Goal: Information Seeking & Learning: Learn about a topic

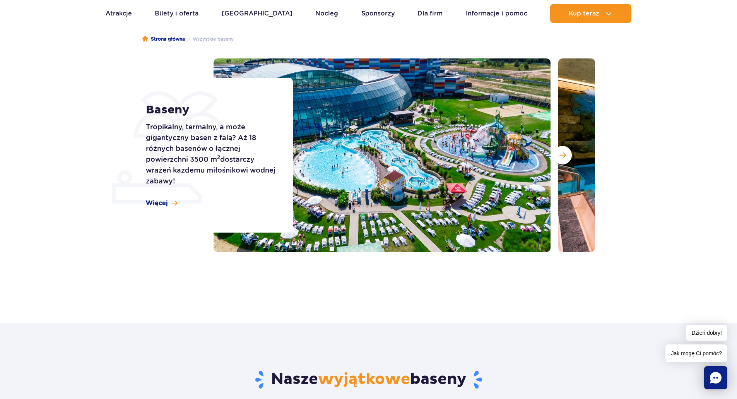
scroll to position [77, 0]
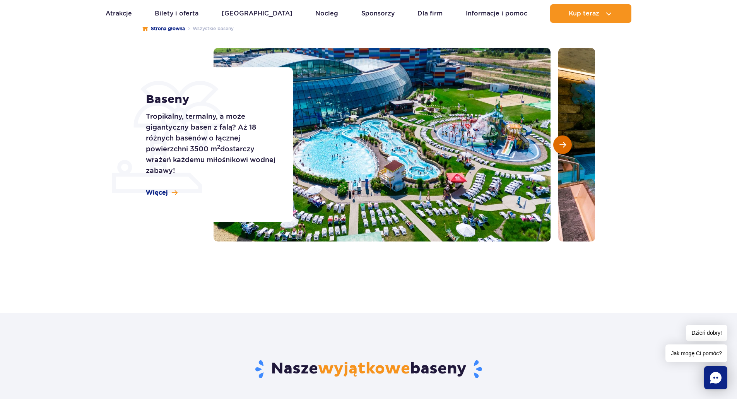
click at [563, 147] on span "Następny slajd" at bounding box center [563, 144] width 7 height 7
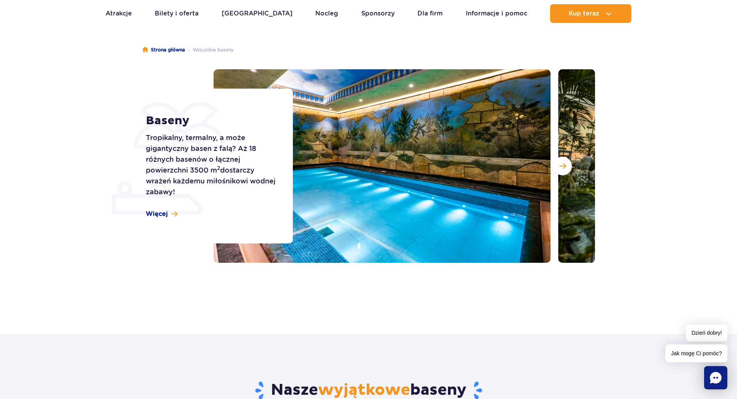
scroll to position [39, 0]
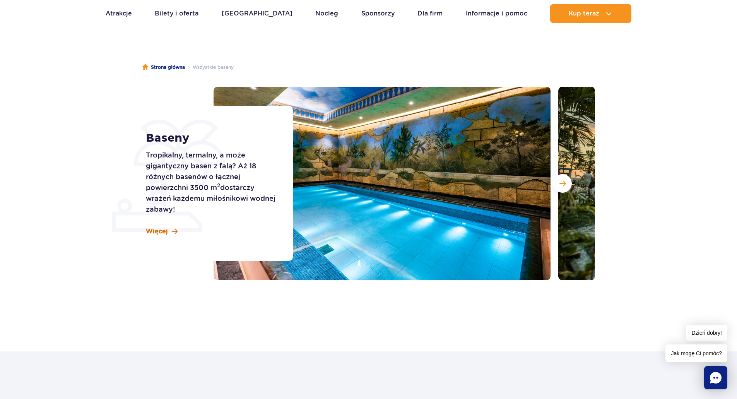
click at [166, 230] on span "Więcej" at bounding box center [157, 231] width 22 height 9
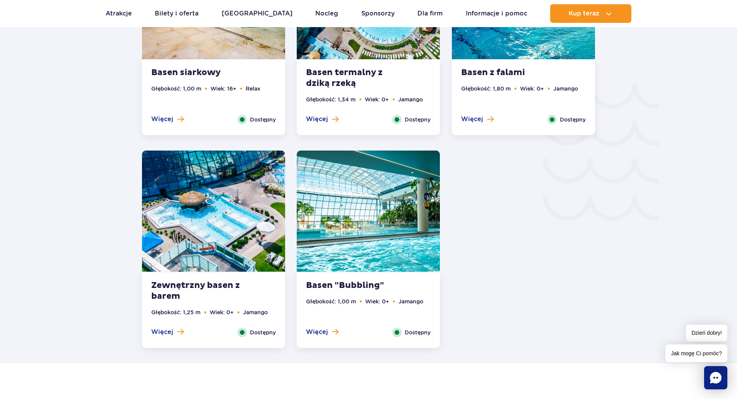
scroll to position [1280, 0]
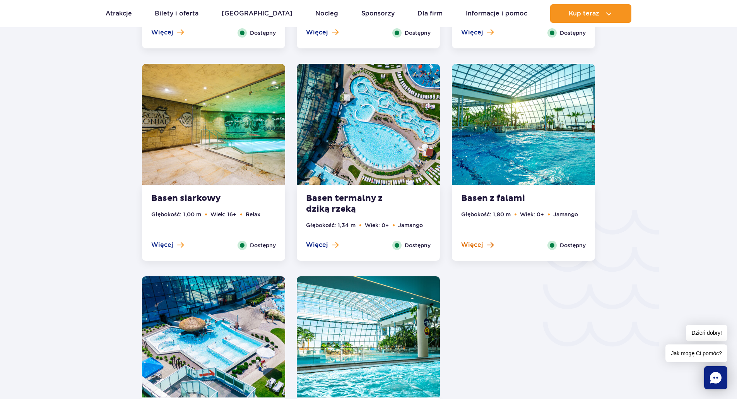
click at [473, 248] on span "Więcej" at bounding box center [472, 245] width 22 height 9
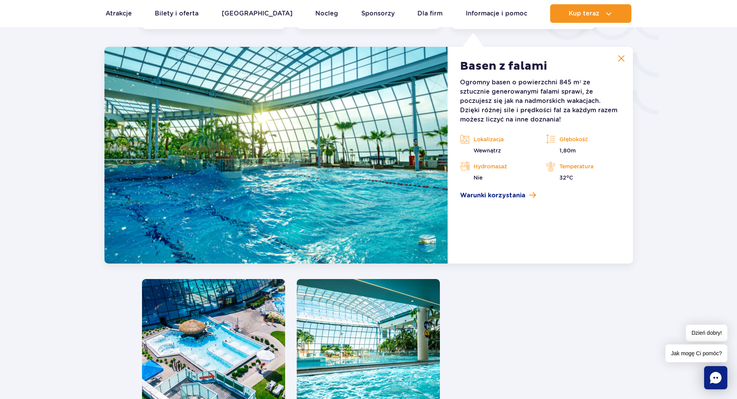
scroll to position [1319, 0]
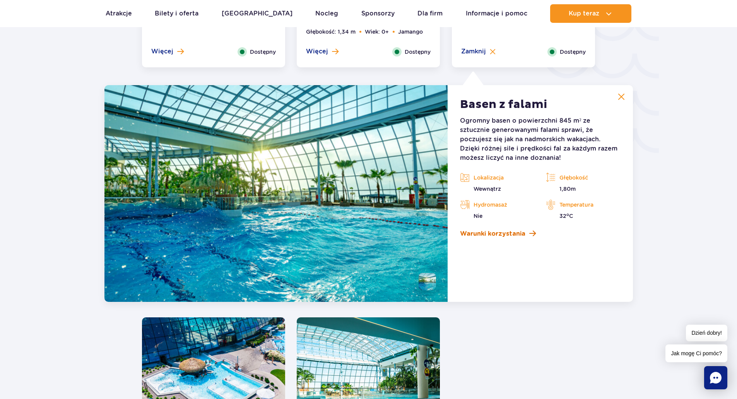
click at [480, 233] on span "Warunki korzystania" at bounding box center [492, 233] width 65 height 9
drag, startPoint x: 483, startPoint y: 60, endPoint x: 477, endPoint y: 77, distance: 18.5
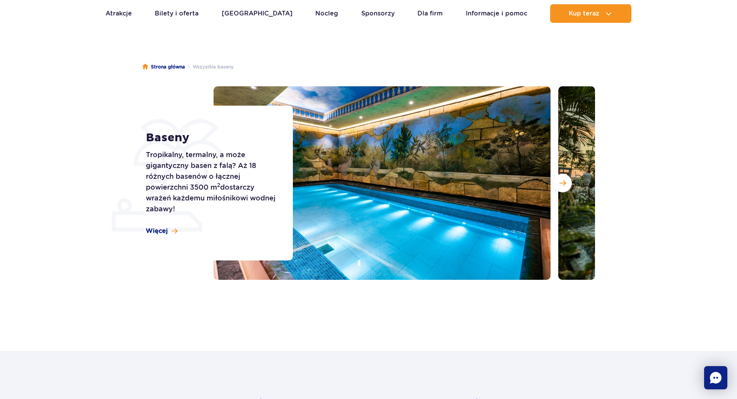
scroll to position [39, 0]
drag, startPoint x: 441, startPoint y: 147, endPoint x: 446, endPoint y: 144, distance: 6.7
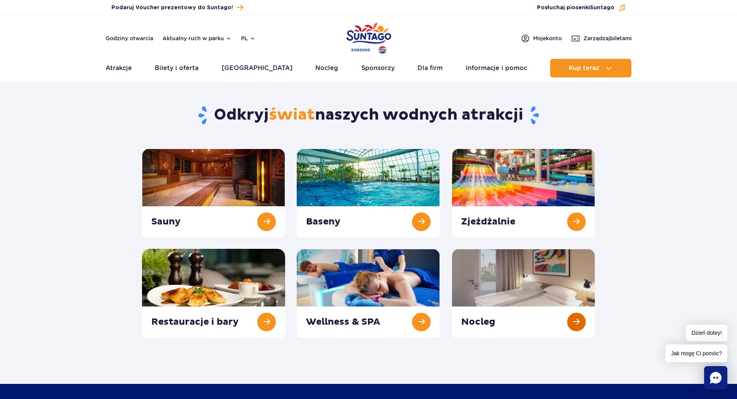
click at [475, 317] on link at bounding box center [523, 293] width 143 height 89
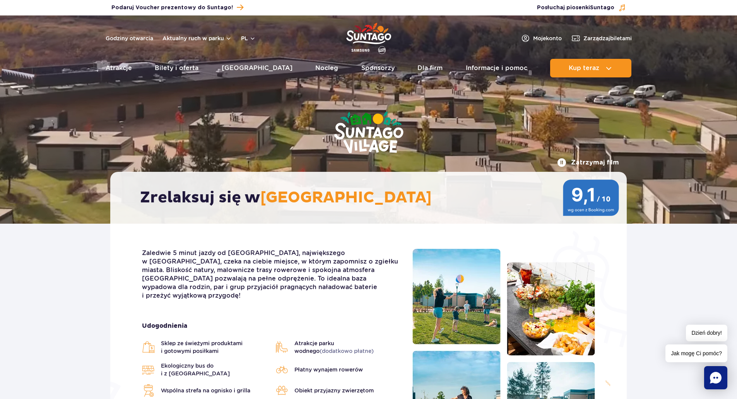
drag, startPoint x: 324, startPoint y: 332, endPoint x: 330, endPoint y: 329, distance: 7.4
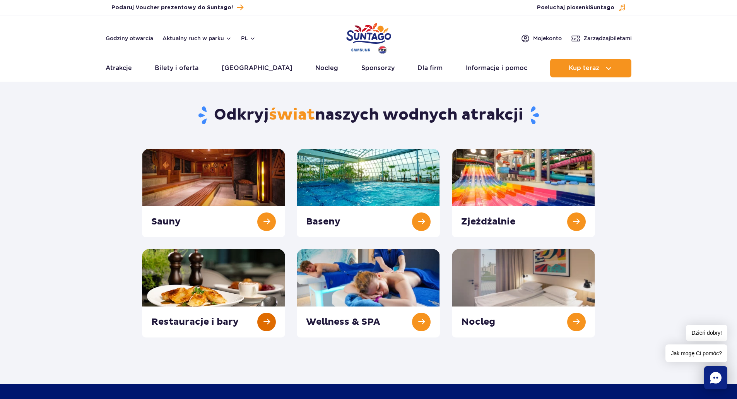
click at [225, 321] on link at bounding box center [213, 293] width 143 height 89
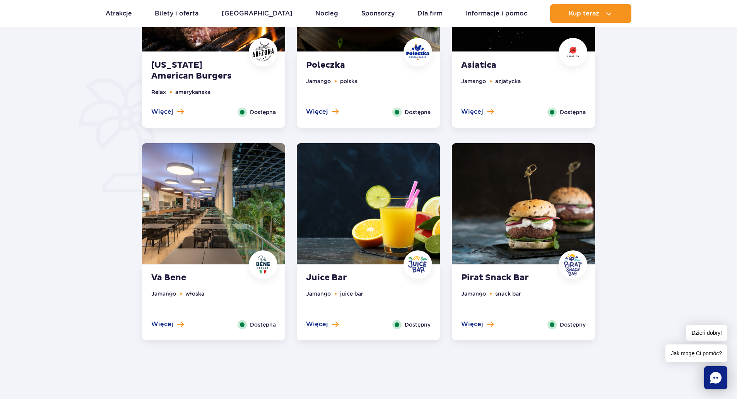
click at [468, 319] on ul "Jamango snack bar" at bounding box center [523, 305] width 125 height 31
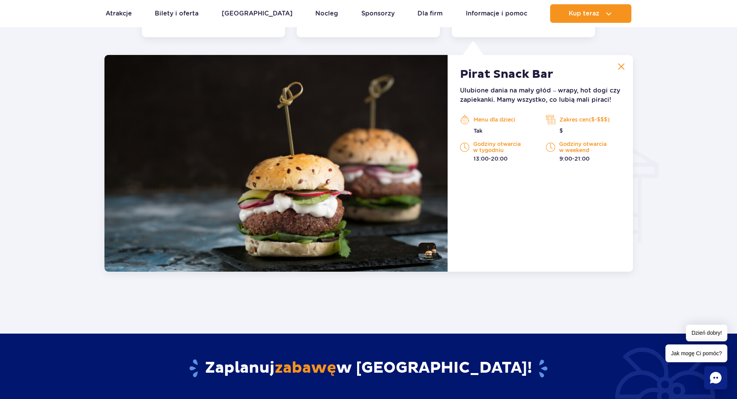
scroll to position [815, 0]
